Goal: Check status: Check status

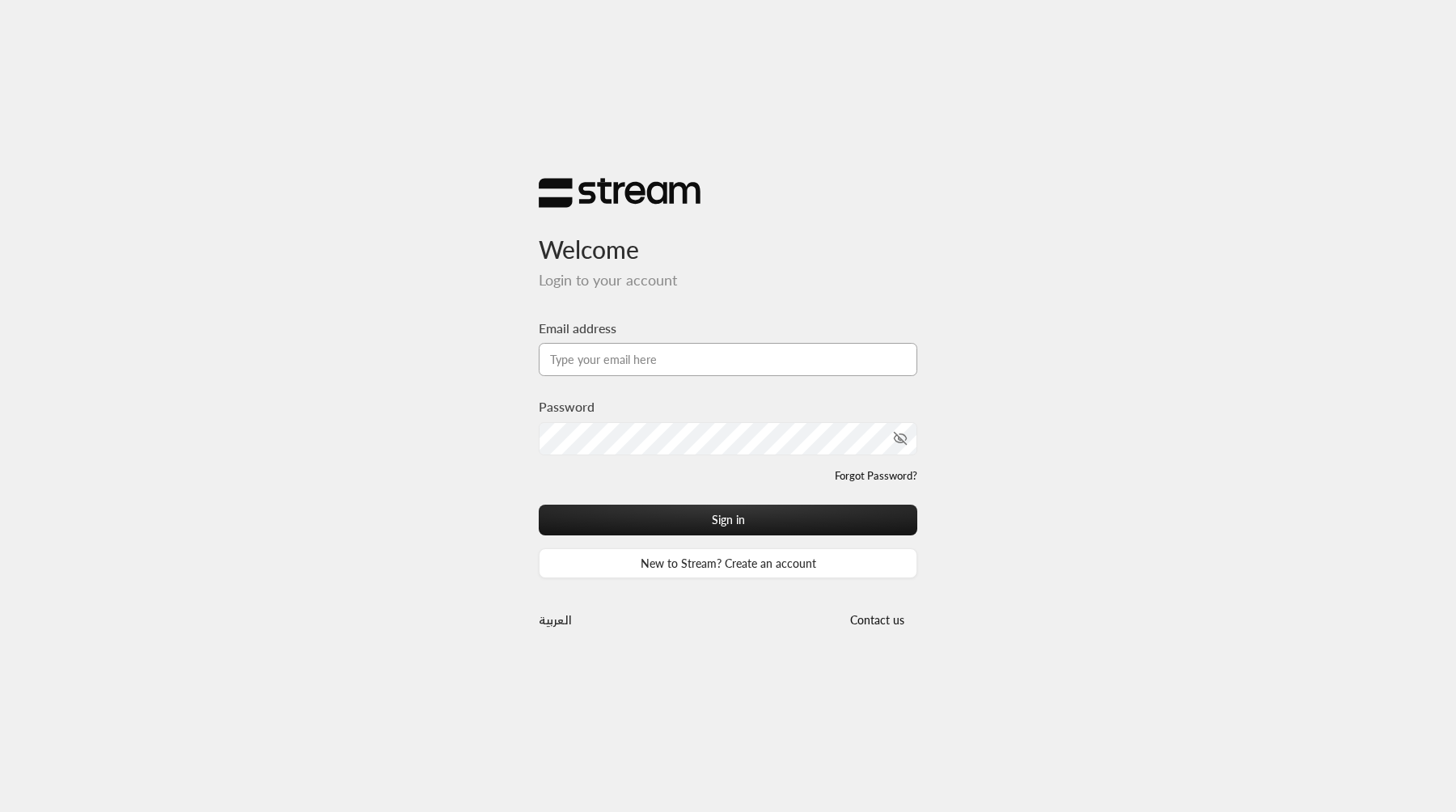
type input "iibtisam@gmail.com"
click at [539, 504] on button "Sign in" at bounding box center [727, 519] width 378 height 30
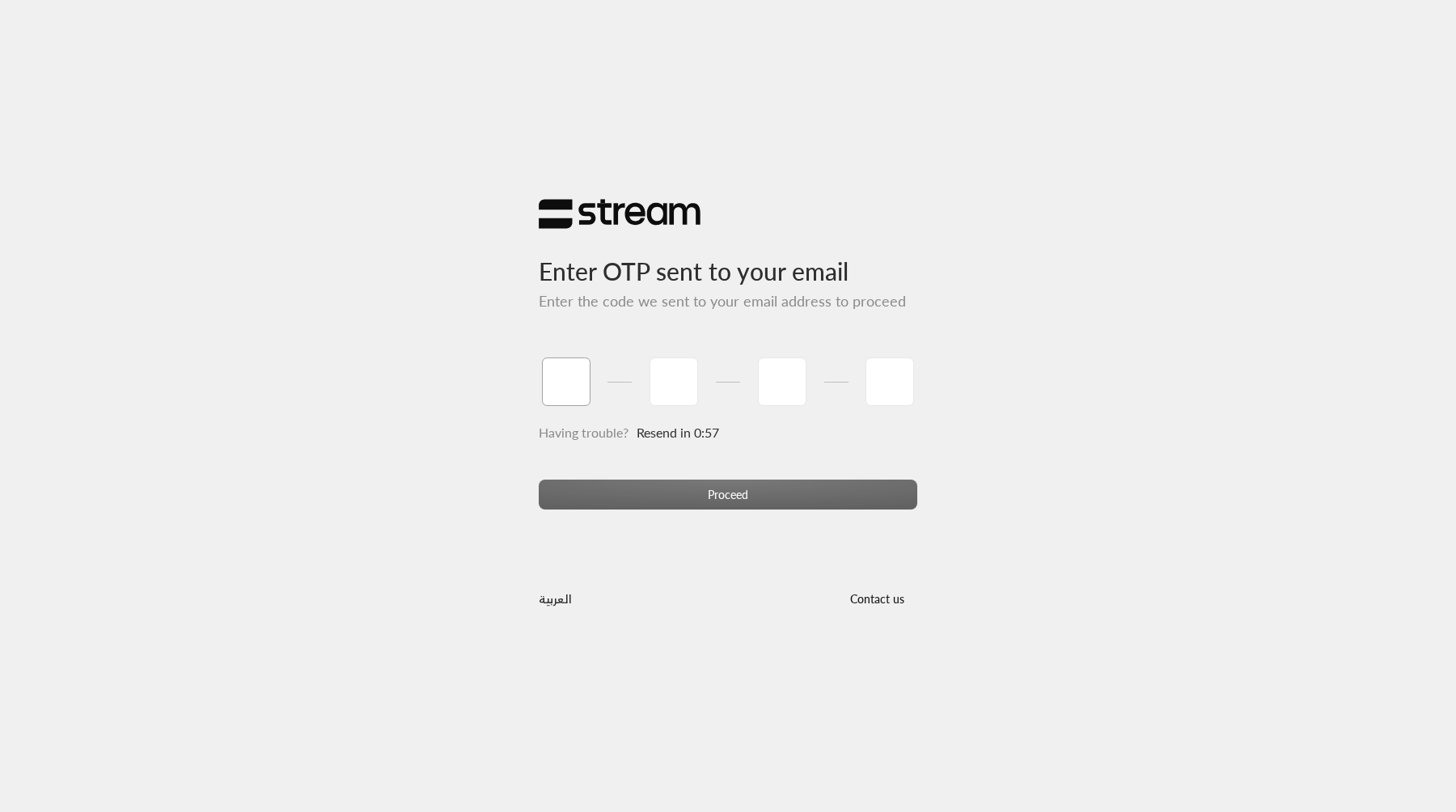
type input "1"
type input "2"
type input "3"
type input "4"
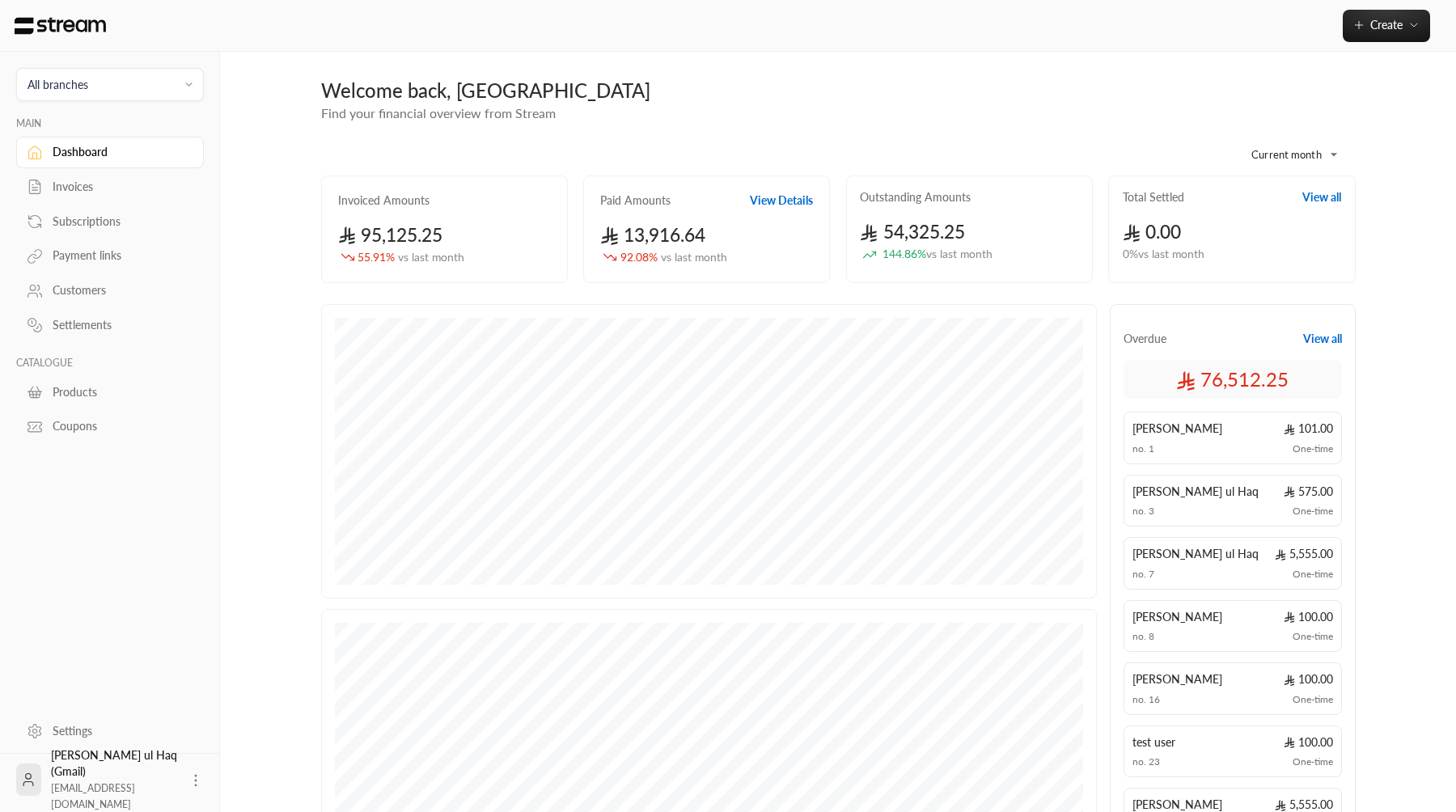
click at [54, 174] on link "Invoices" at bounding box center [110, 187] width 188 height 32
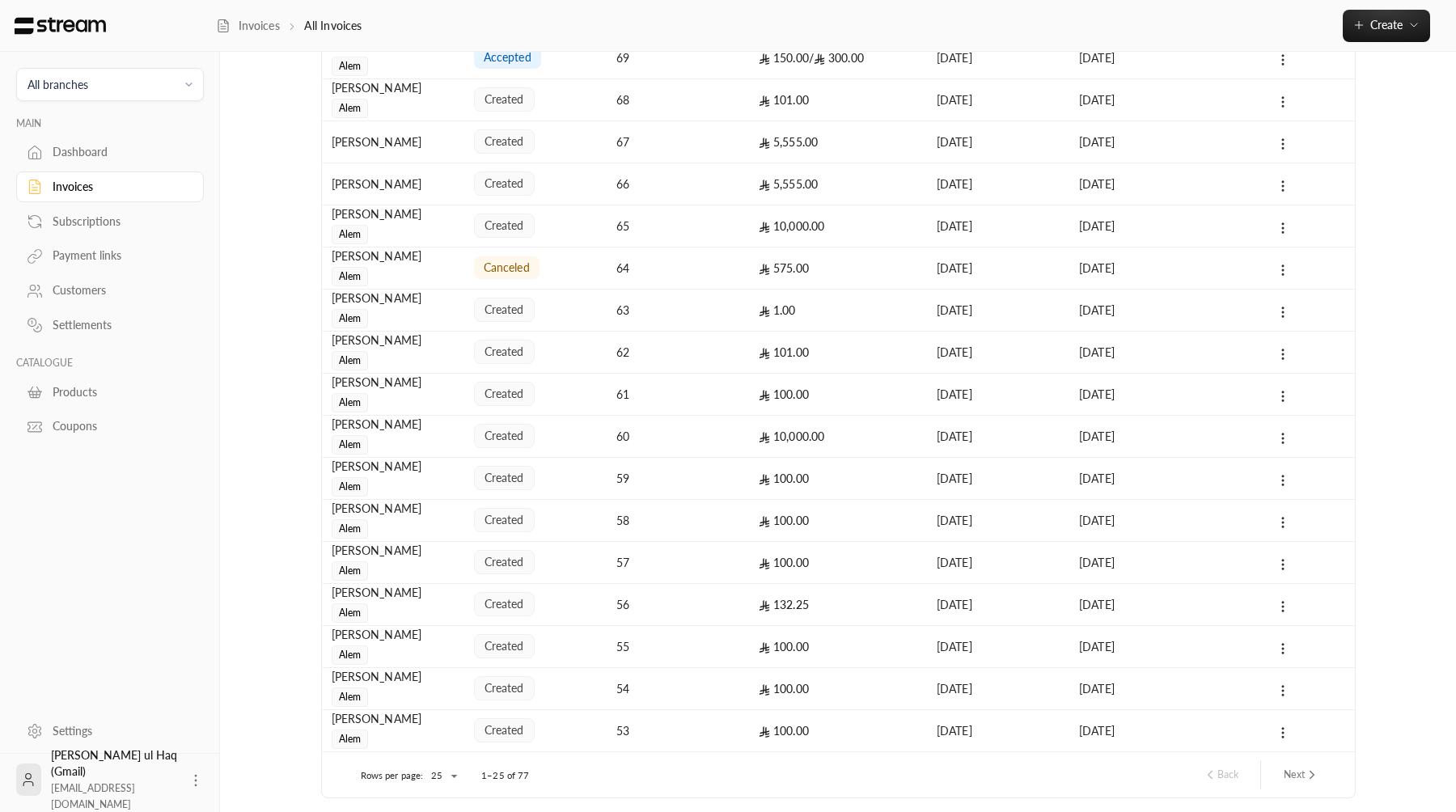
scroll to position [546, 0]
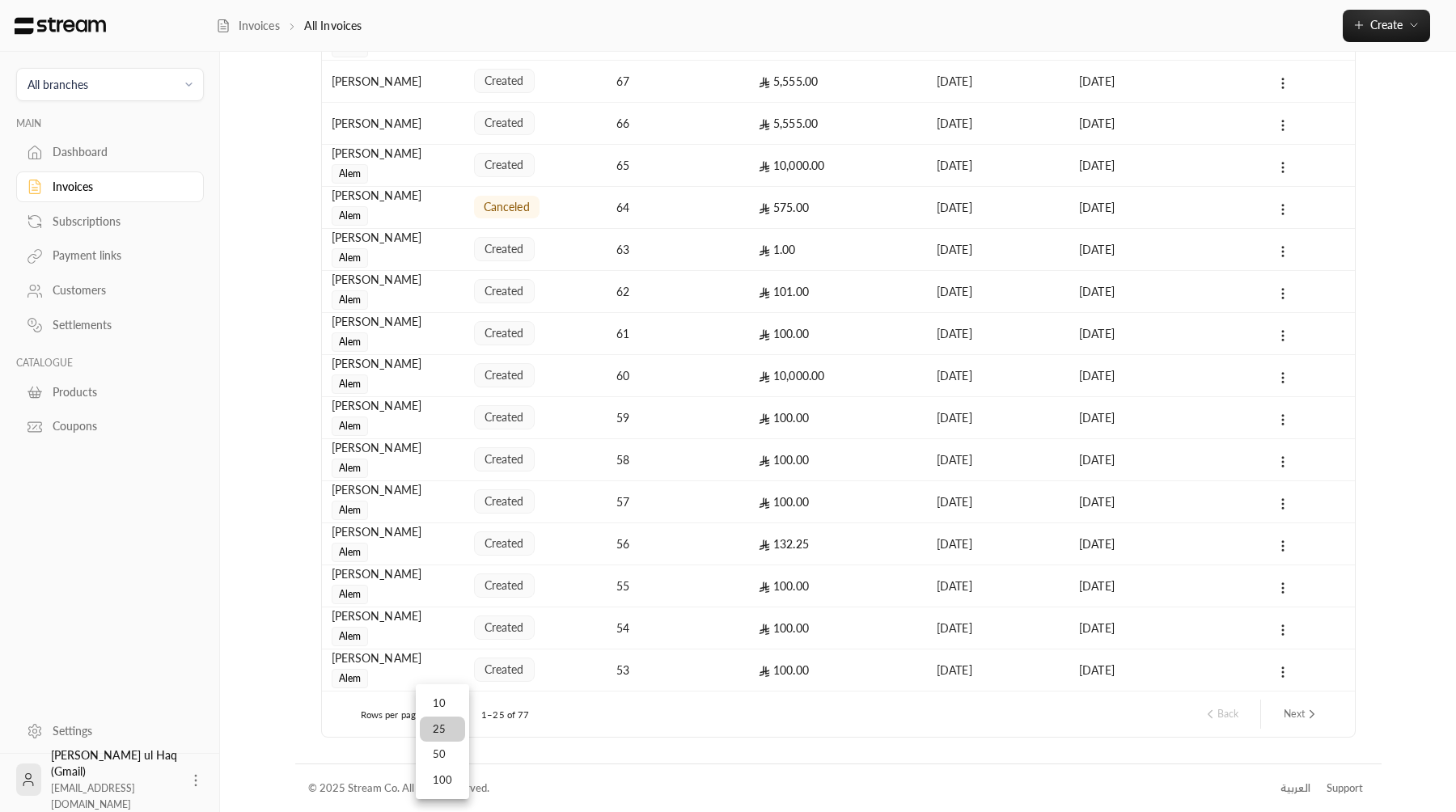
click at [447, 773] on li "100" at bounding box center [442, 780] width 45 height 26
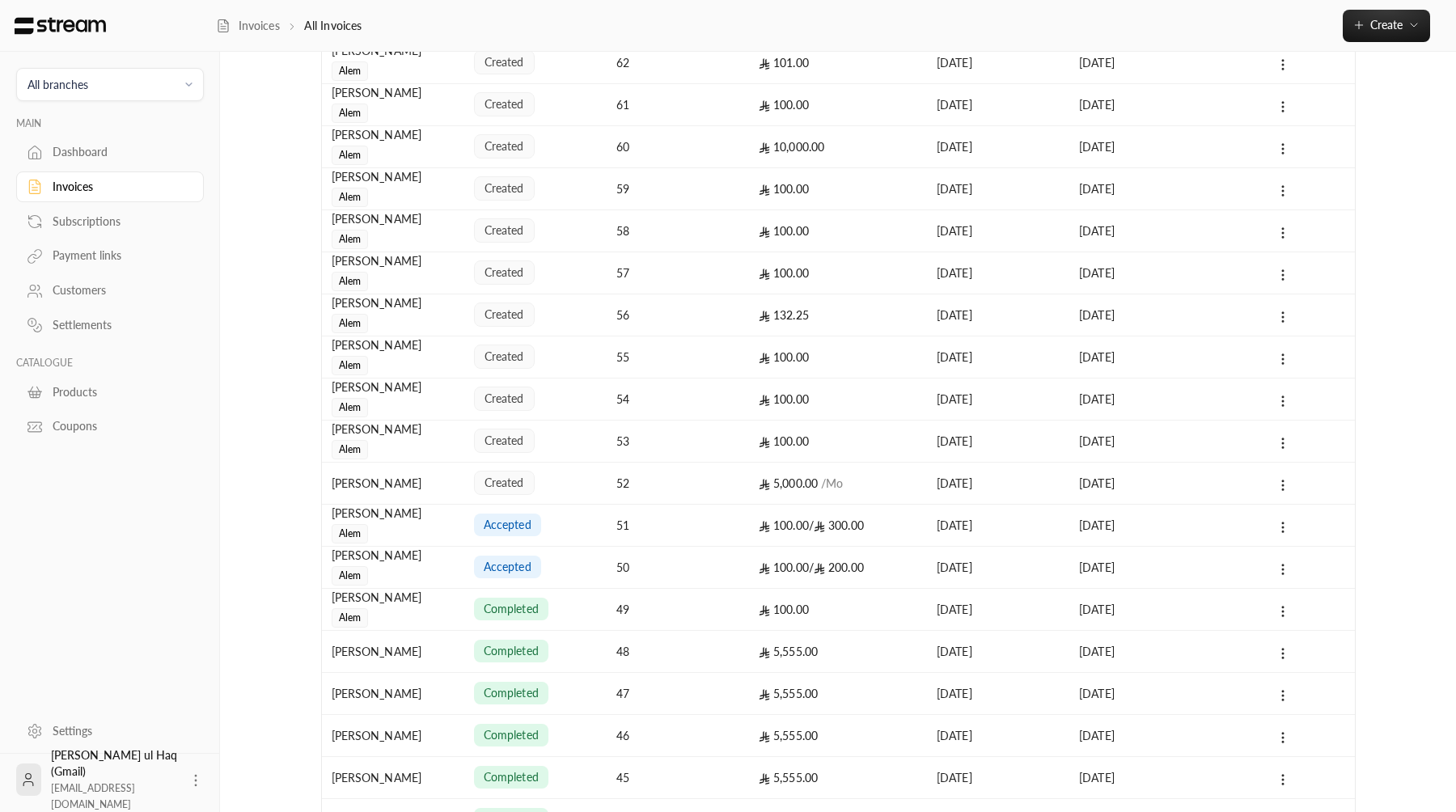
scroll to position [816, 0]
click at [688, 437] on div "52" at bounding box center [678, 442] width 123 height 41
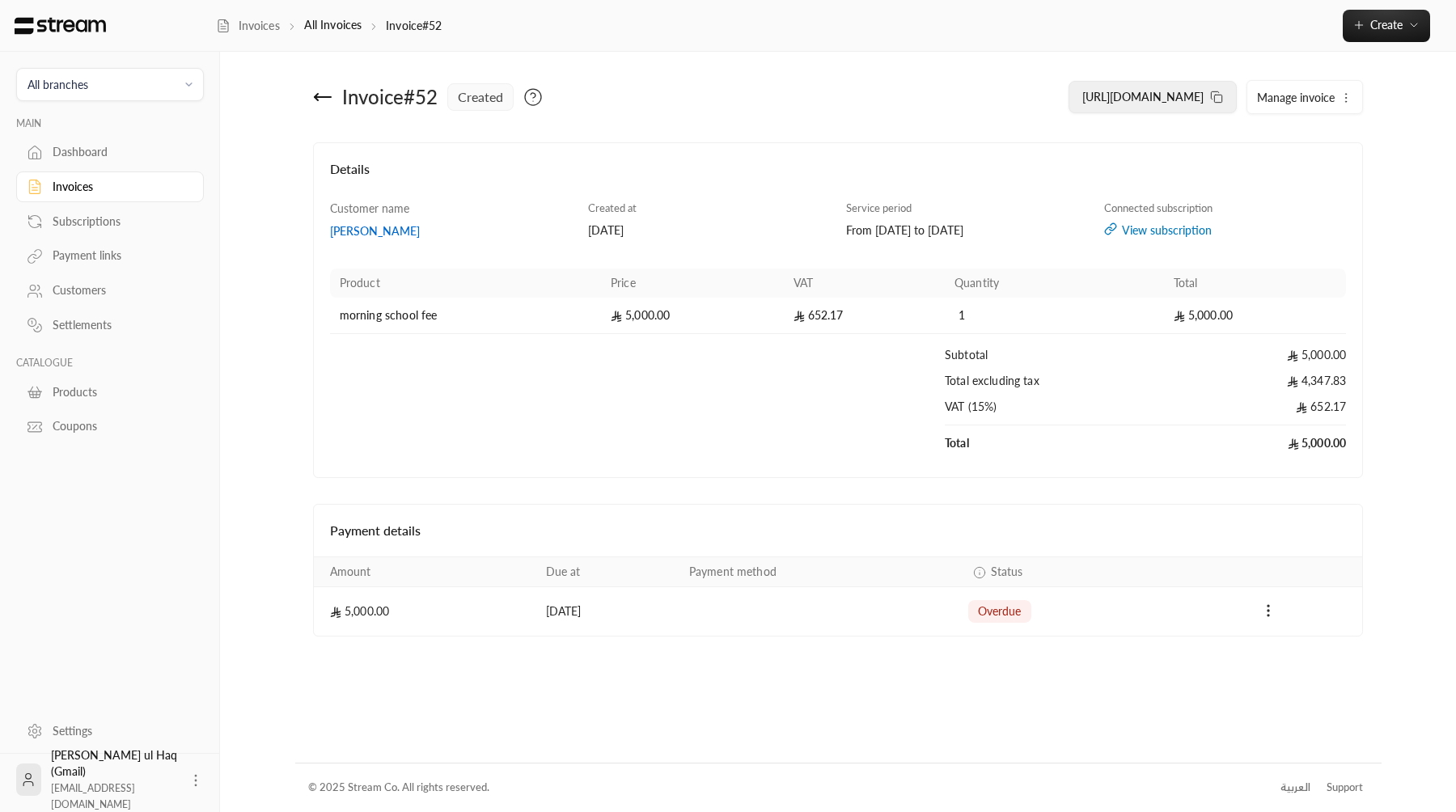
click at [1145, 95] on span "https://streampay.sa/ss/1N6d4" at bounding box center [1143, 96] width 121 height 14
